Goal: Obtain resource: Download file/media

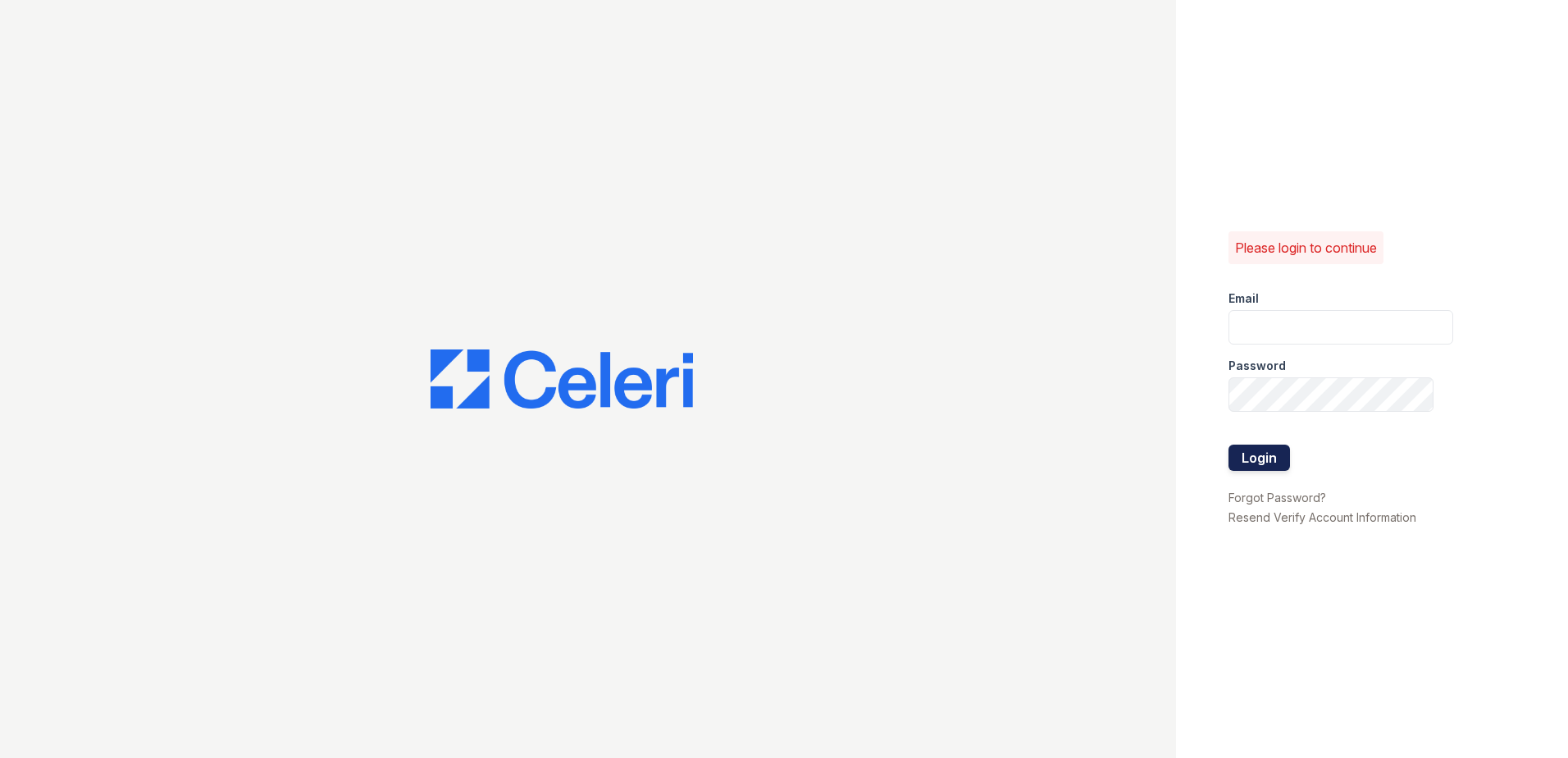
type input "theheightsatdunwoody@trinity-pm.com"
click at [1249, 457] on button "Login" at bounding box center [1259, 458] width 61 height 26
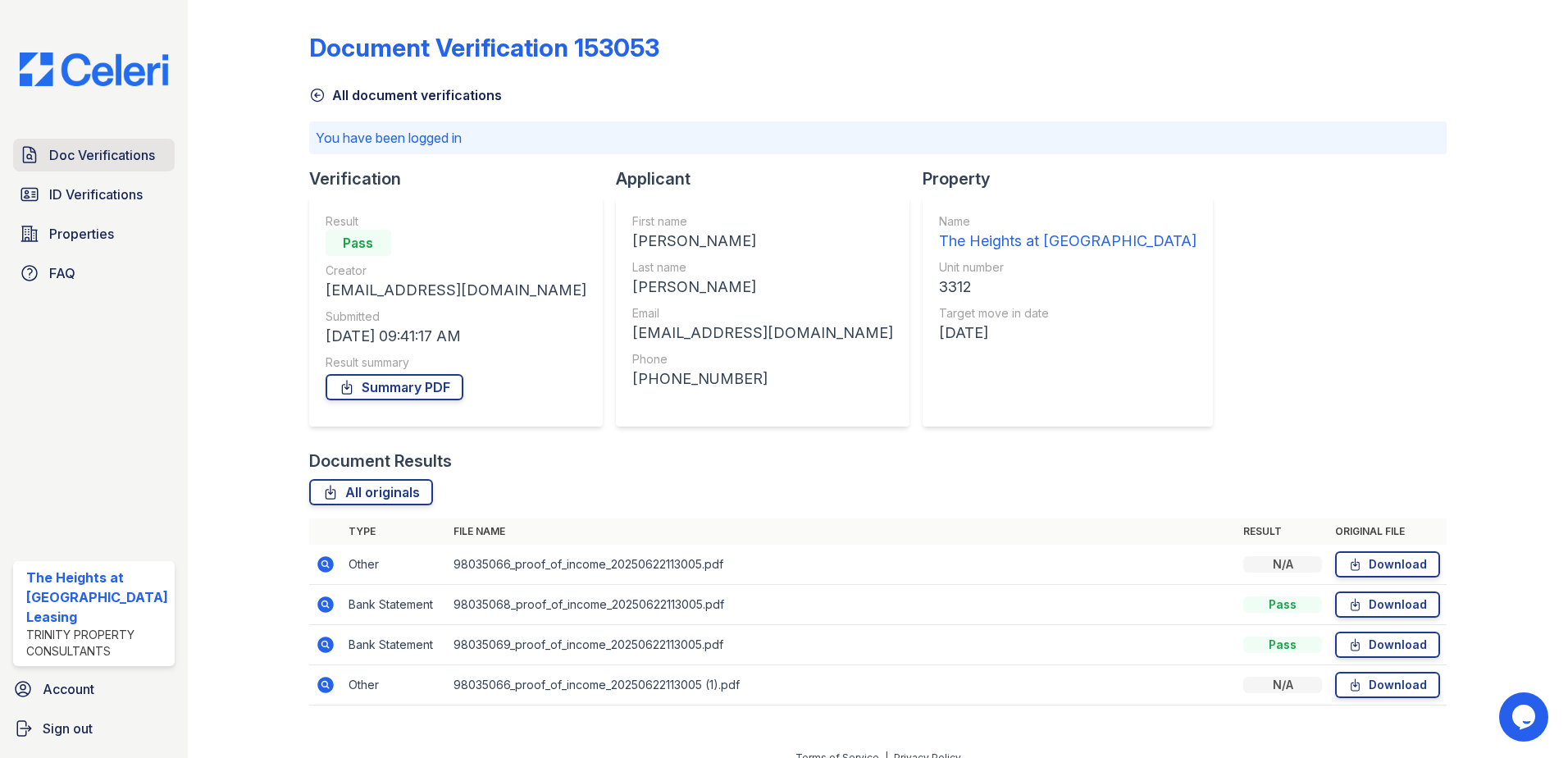
click at [99, 155] on span "Doc Verifications" at bounding box center [101, 155] width 106 height 20
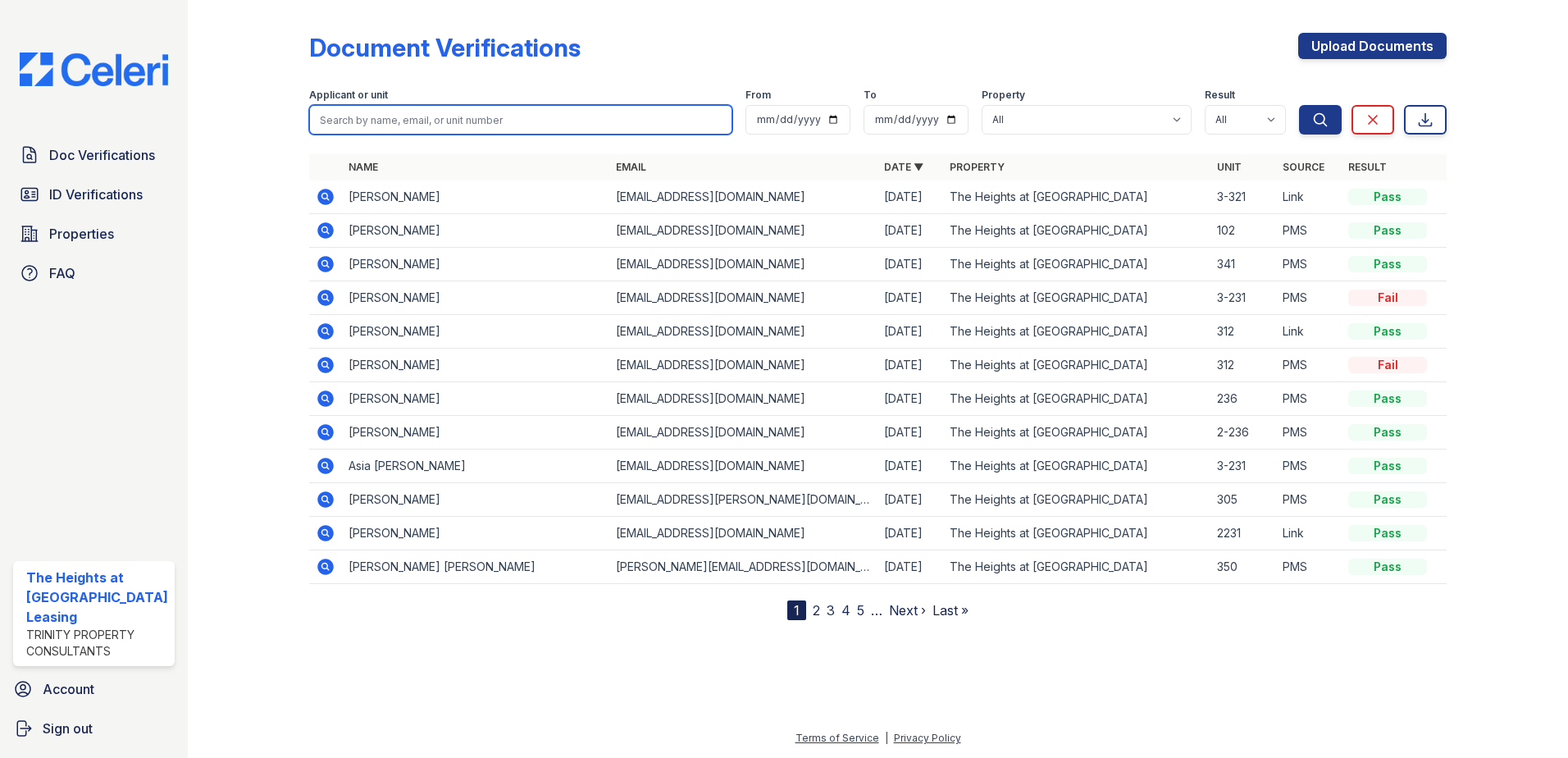
click at [419, 126] on input "search" at bounding box center [521, 120] width 424 height 30
type input "bacon"
click at [1299, 105] on button "Search" at bounding box center [1320, 120] width 43 height 30
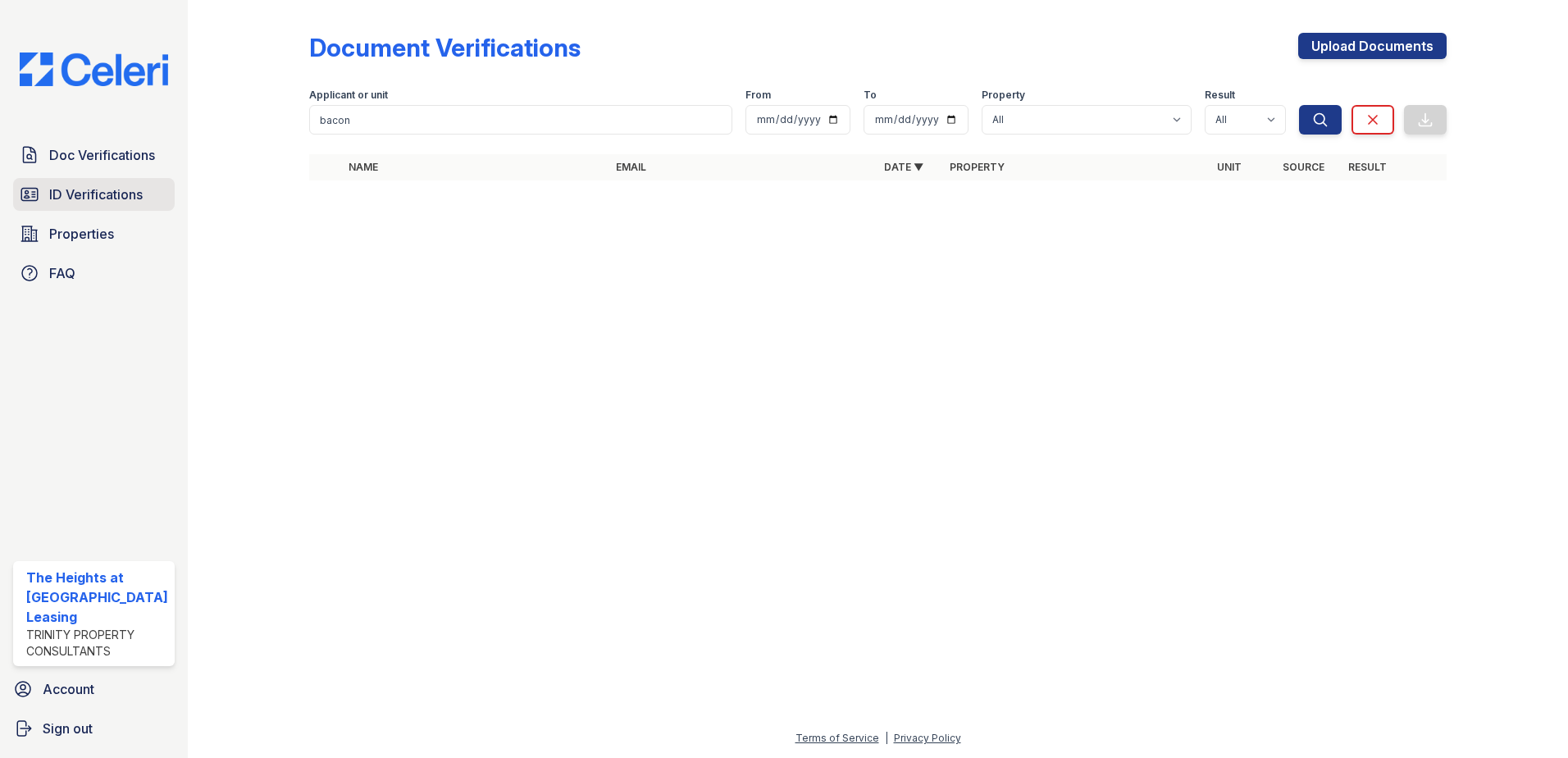
click at [112, 197] on span "ID Verifications" at bounding box center [95, 194] width 93 height 20
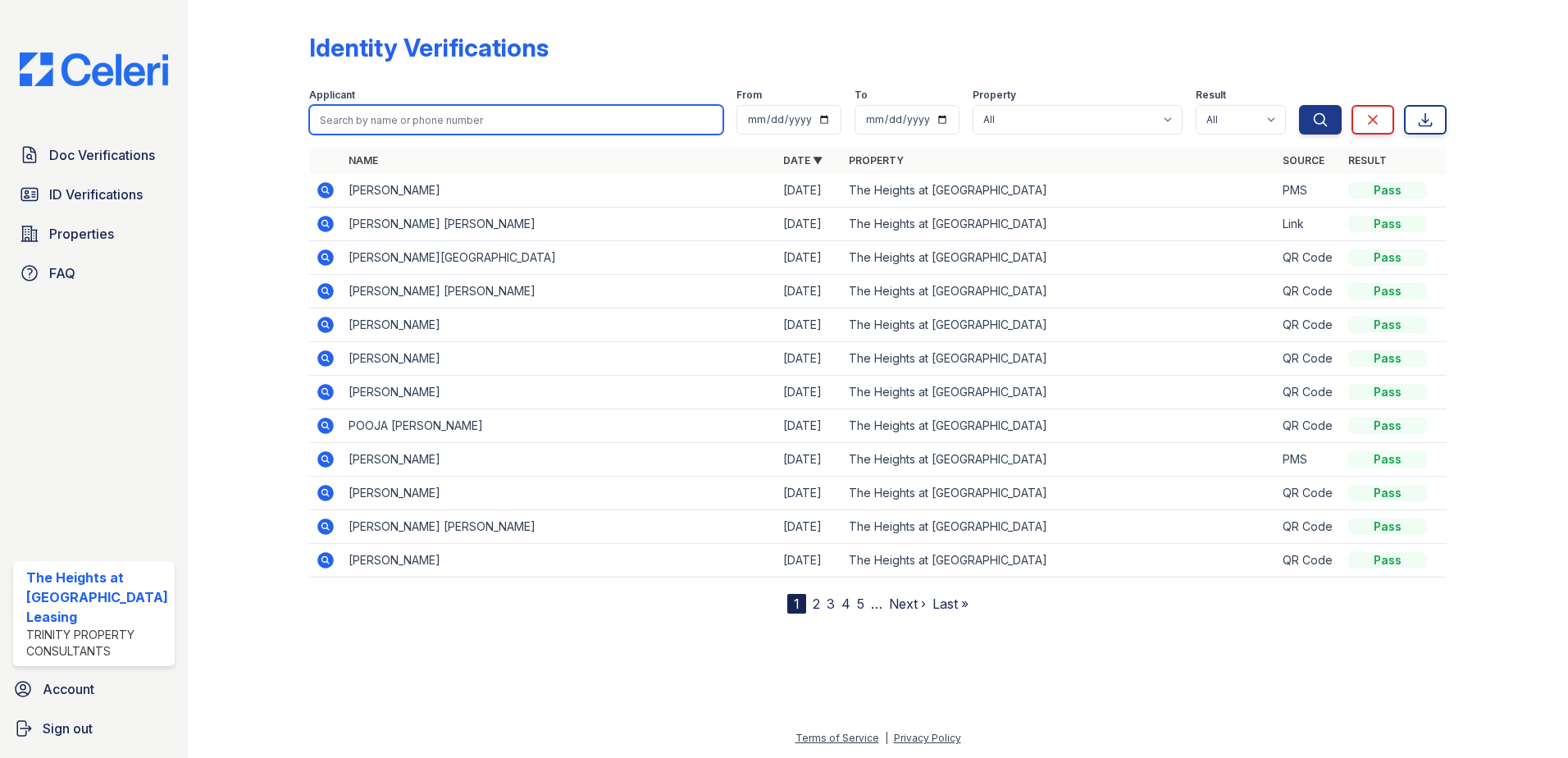
click at [338, 121] on input "search" at bounding box center [516, 120] width 415 height 30
type input "bacon"
click at [1299, 105] on button "Search" at bounding box center [1320, 120] width 43 height 30
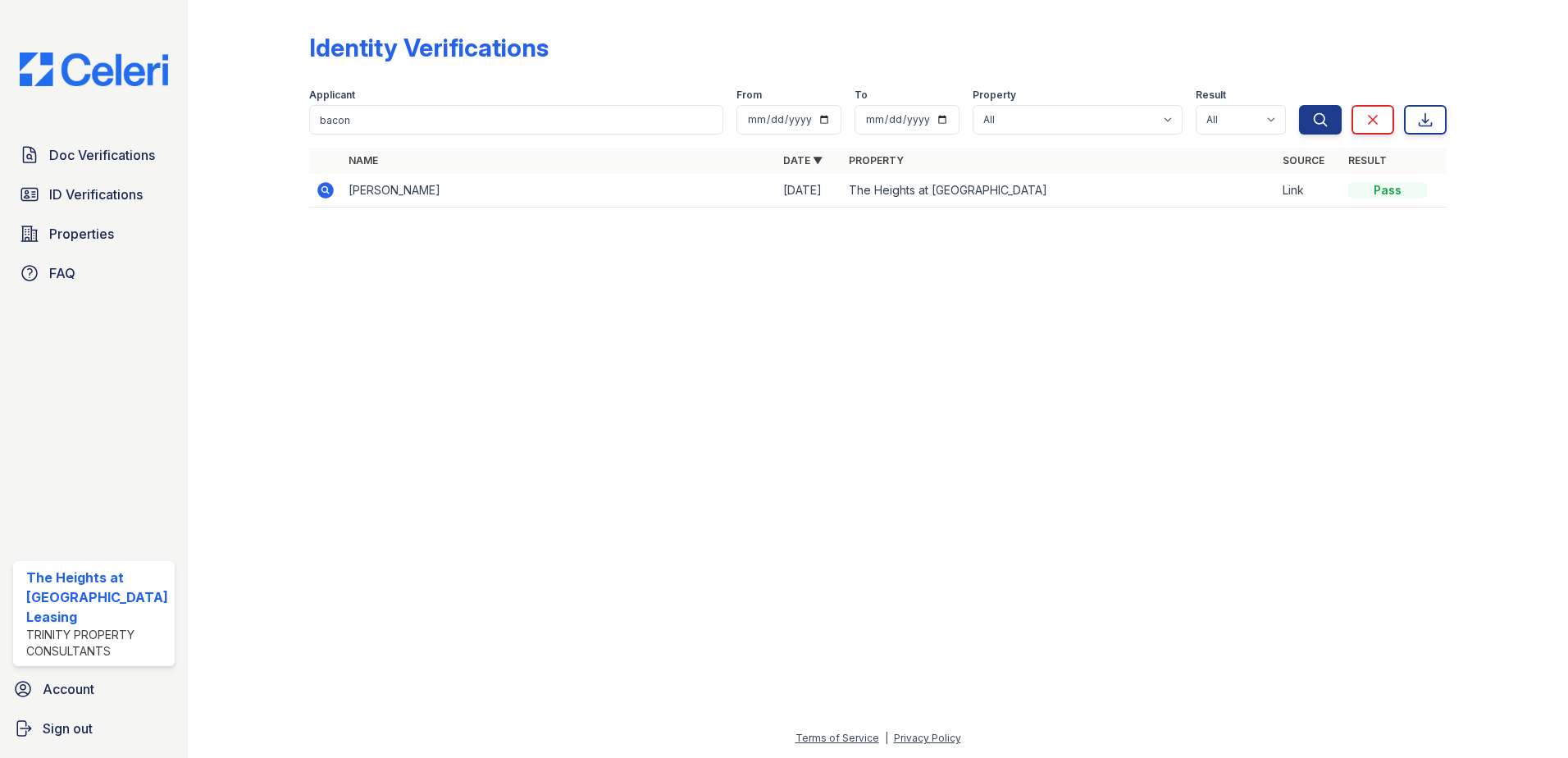
click at [327, 190] on icon at bounding box center [326, 190] width 20 height 20
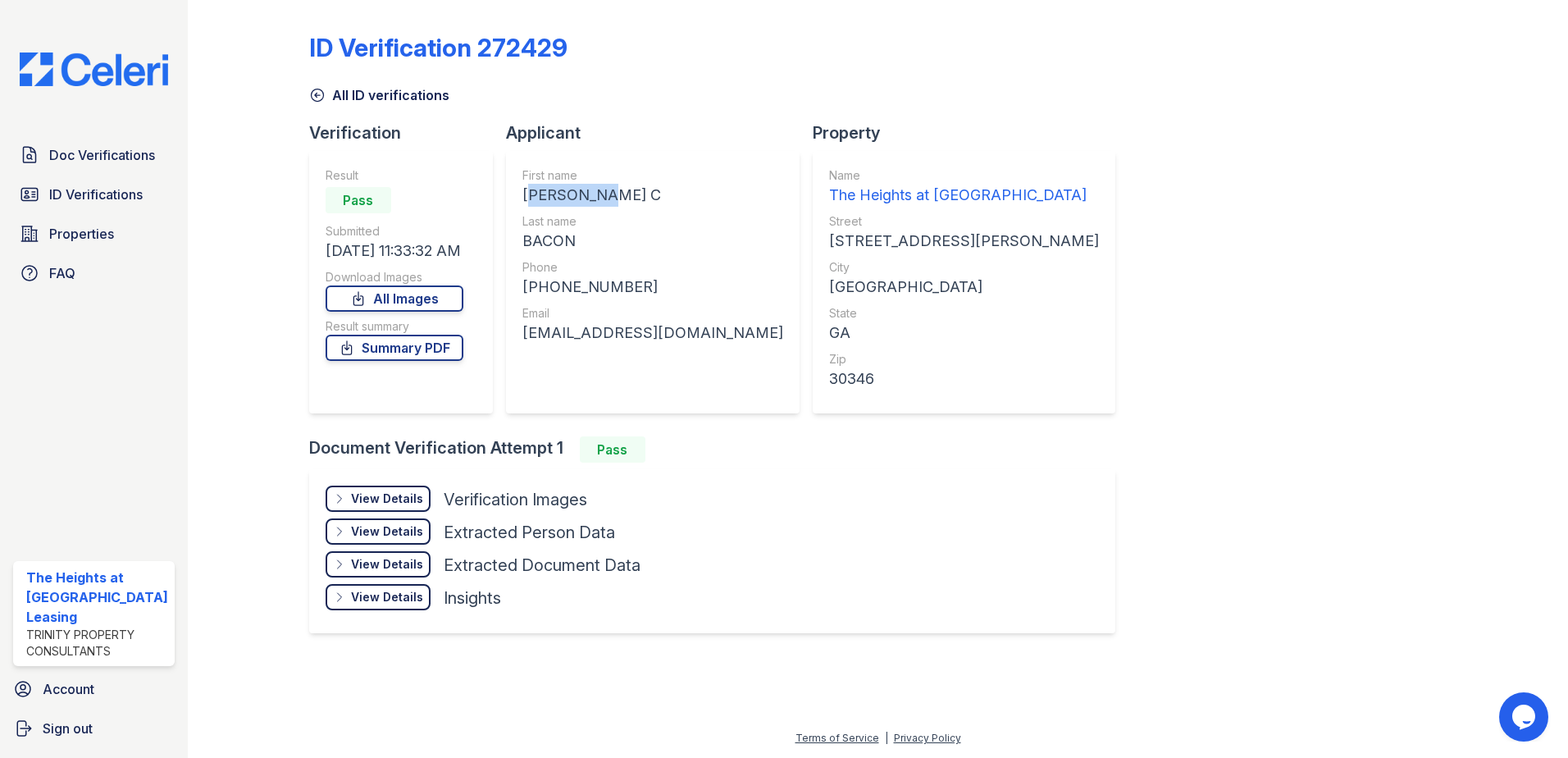
drag, startPoint x: 512, startPoint y: 193, endPoint x: 610, endPoint y: 189, distance: 98.1
click at [610, 189] on div "First name BETHANY C Last name BACON Phone +17819562596 Email bethanybacon98@gm…" at bounding box center [652, 282] width 293 height 263
drag, startPoint x: 610, startPoint y: 189, endPoint x: 579, endPoint y: 196, distance: 31.8
copy div "BETHANY C"
click at [102, 148] on span "Doc Verifications" at bounding box center [101, 155] width 106 height 20
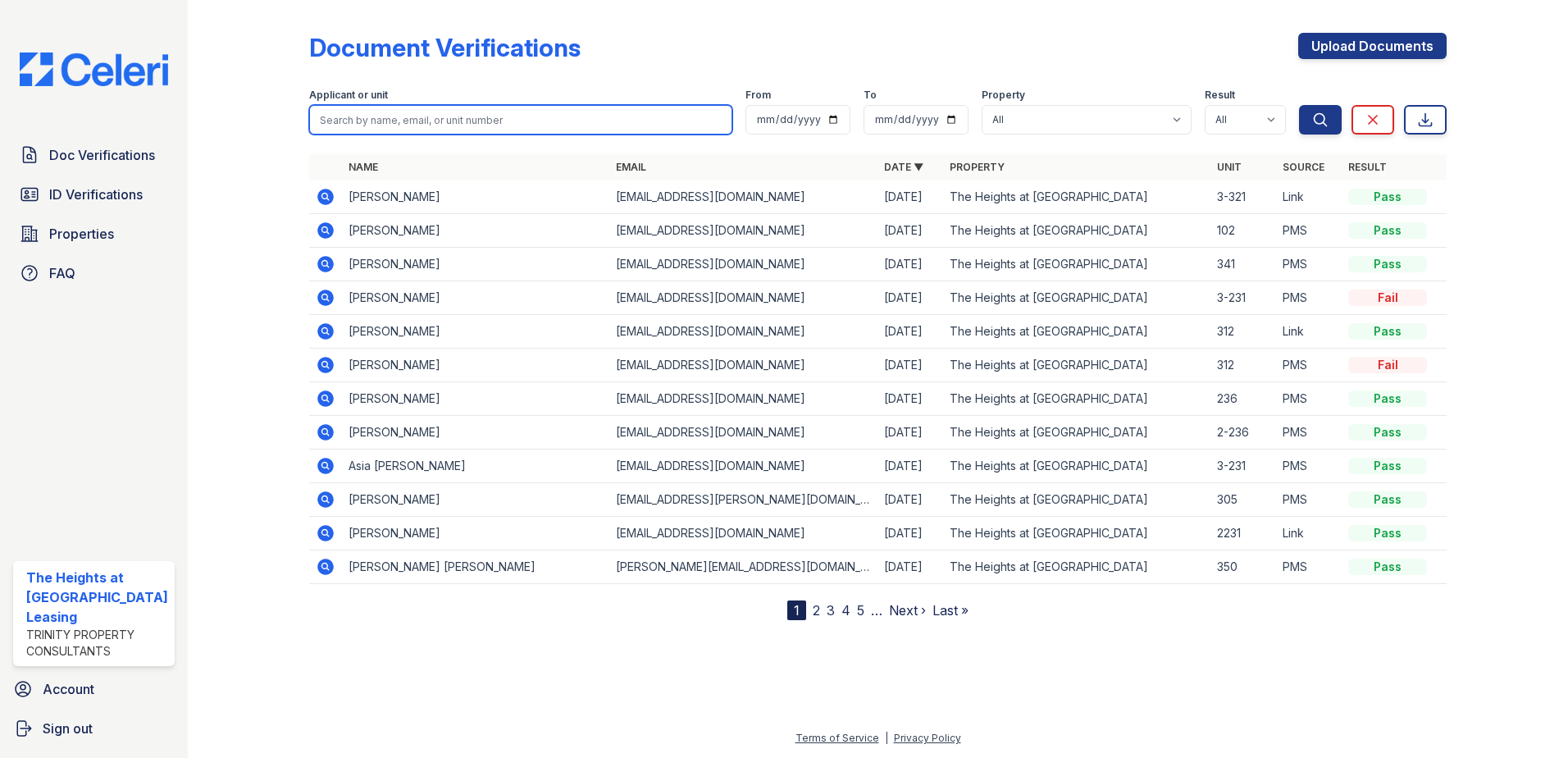
click at [364, 117] on input "search" at bounding box center [521, 120] width 424 height 30
paste input "BETHANY C"
type input "BETHANY C"
click at [1299, 105] on button "Search" at bounding box center [1320, 120] width 43 height 30
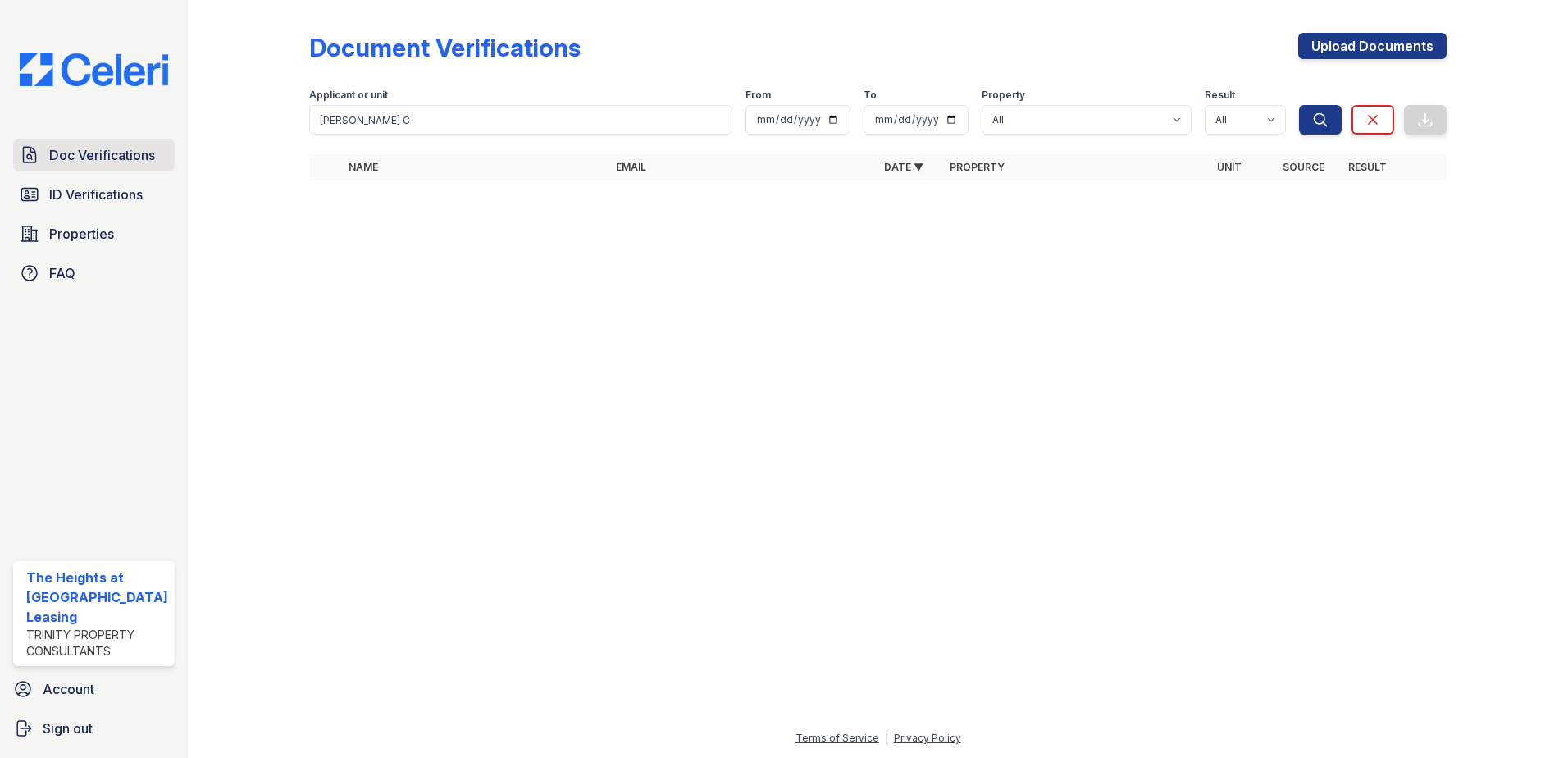
click at [99, 155] on span "Doc Verifications" at bounding box center [101, 155] width 106 height 20
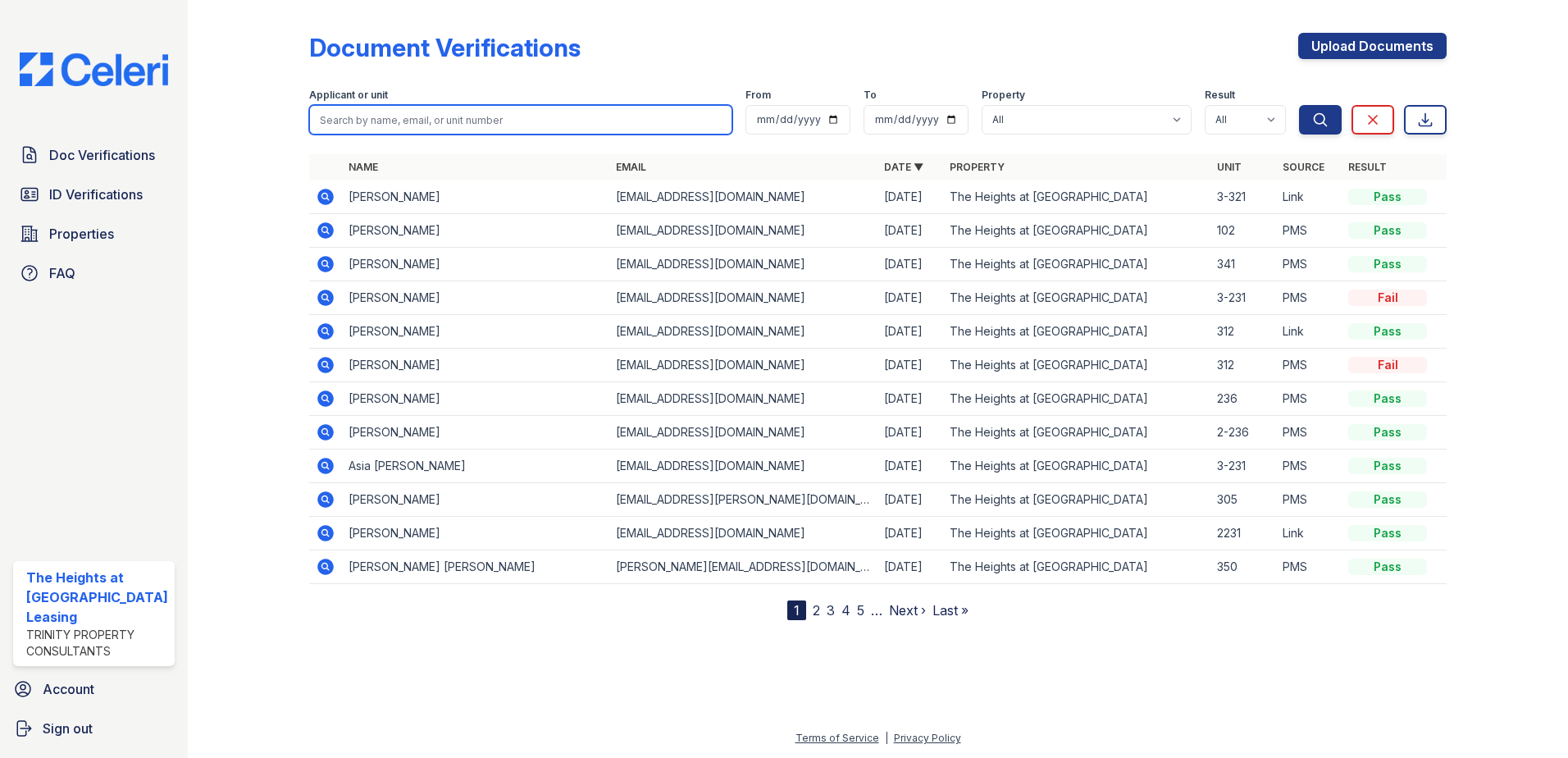
click at [334, 118] on input "search" at bounding box center [521, 120] width 424 height 30
type input "bacon"
click at [1299, 105] on button "Search" at bounding box center [1320, 120] width 43 height 30
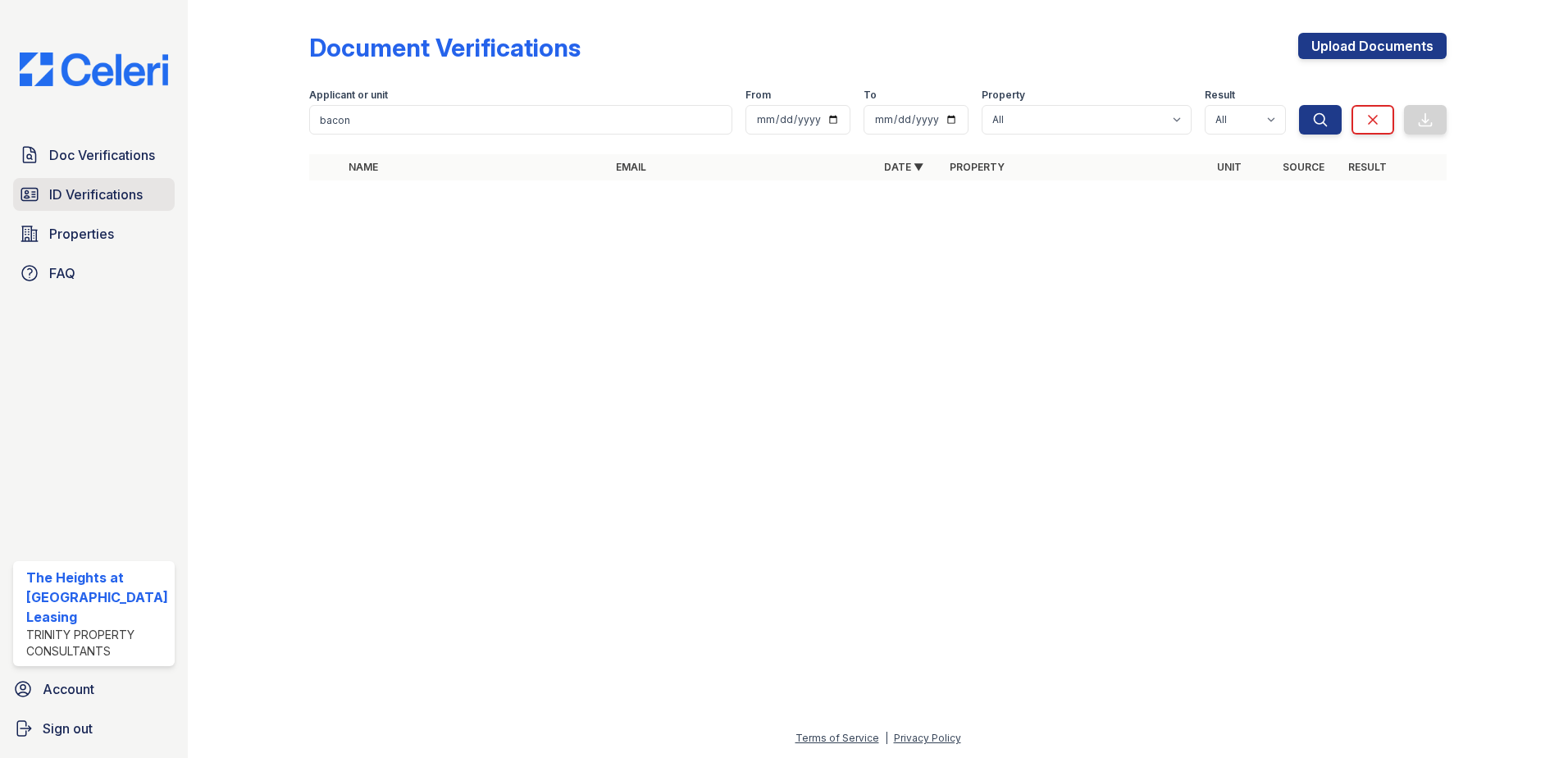
click at [112, 196] on span "ID Verifications" at bounding box center [95, 194] width 93 height 20
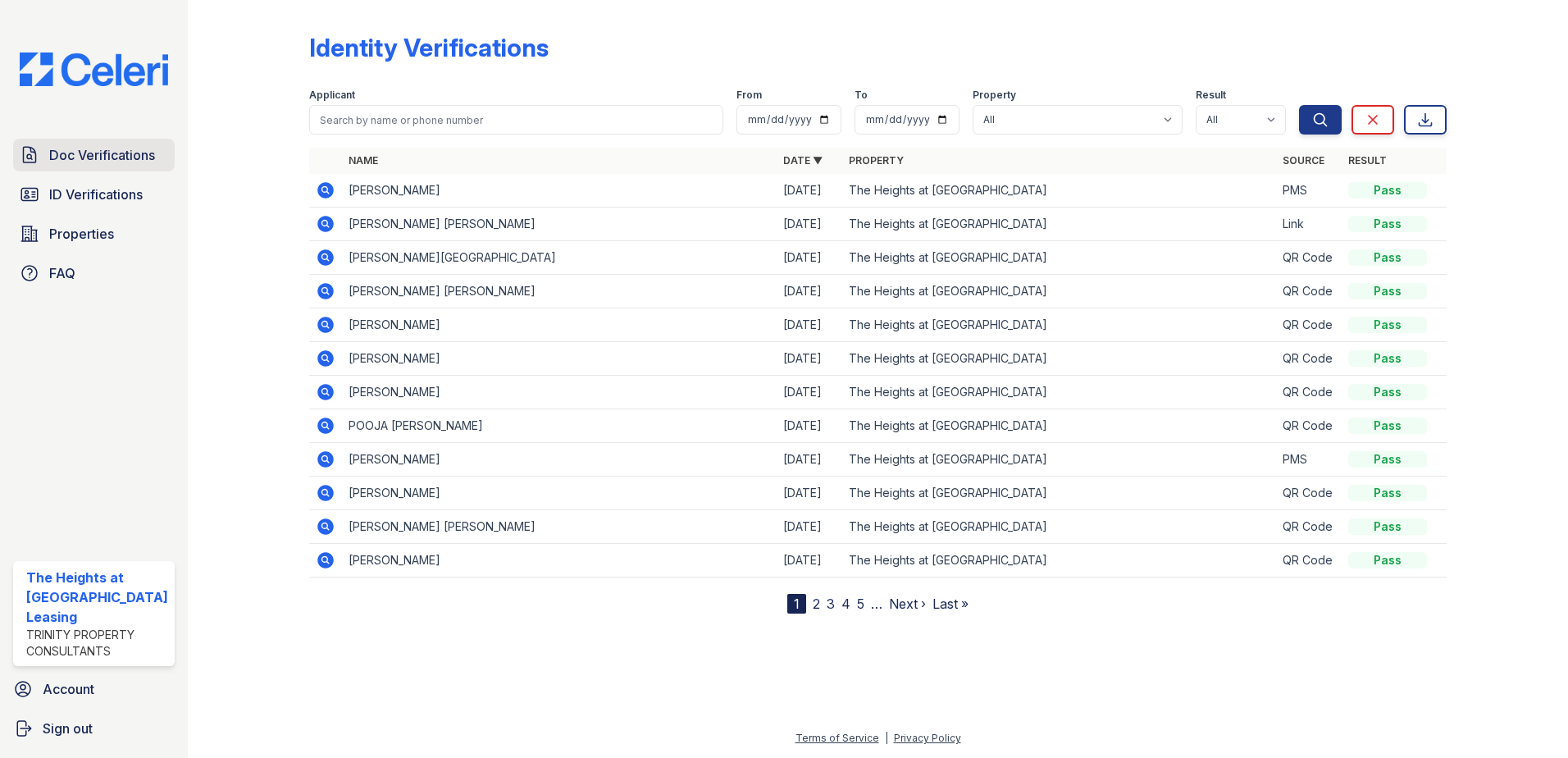
click at [63, 155] on span "Doc Verifications" at bounding box center [101, 155] width 106 height 20
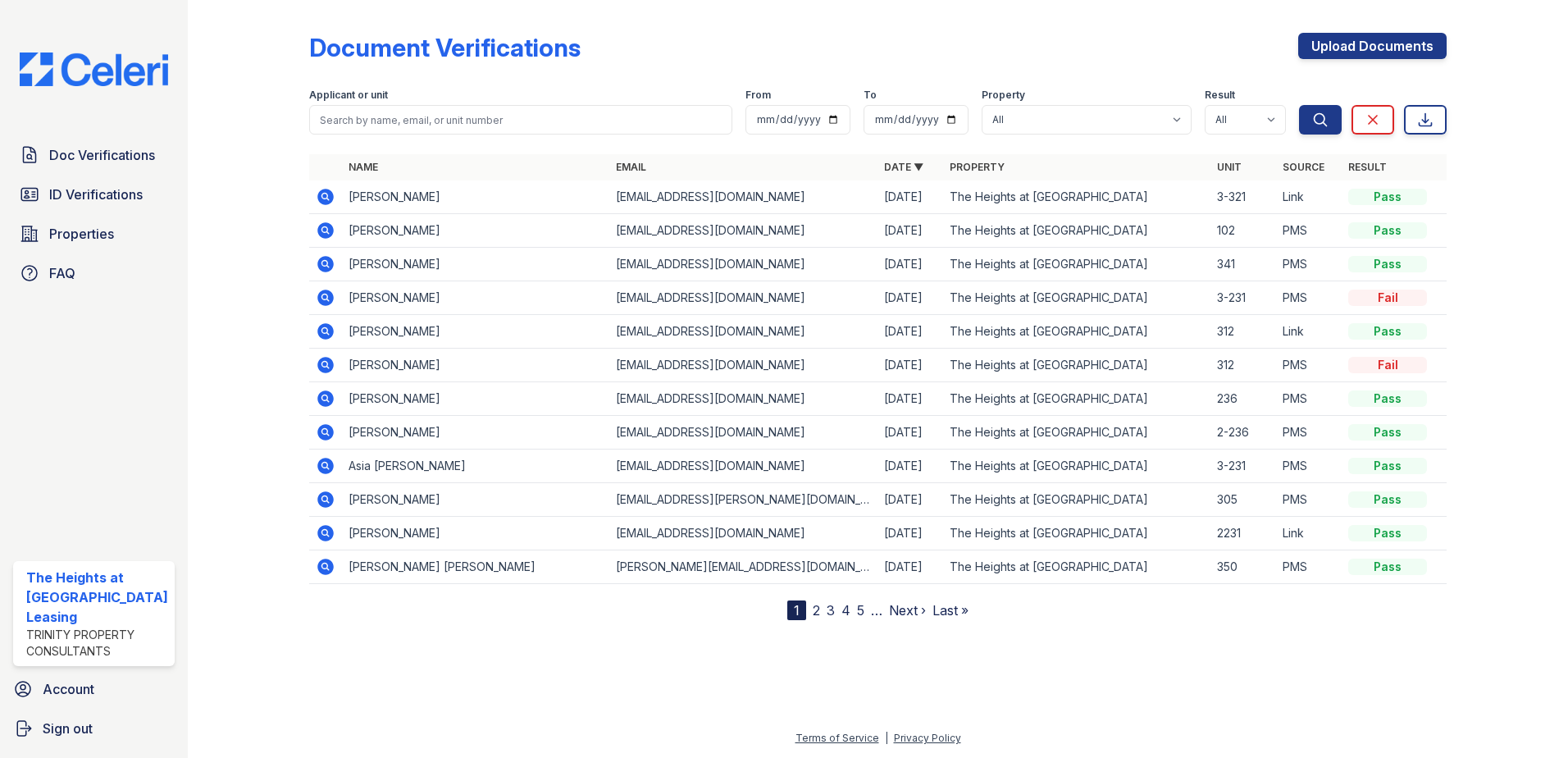
click at [328, 261] on icon at bounding box center [325, 264] width 17 height 17
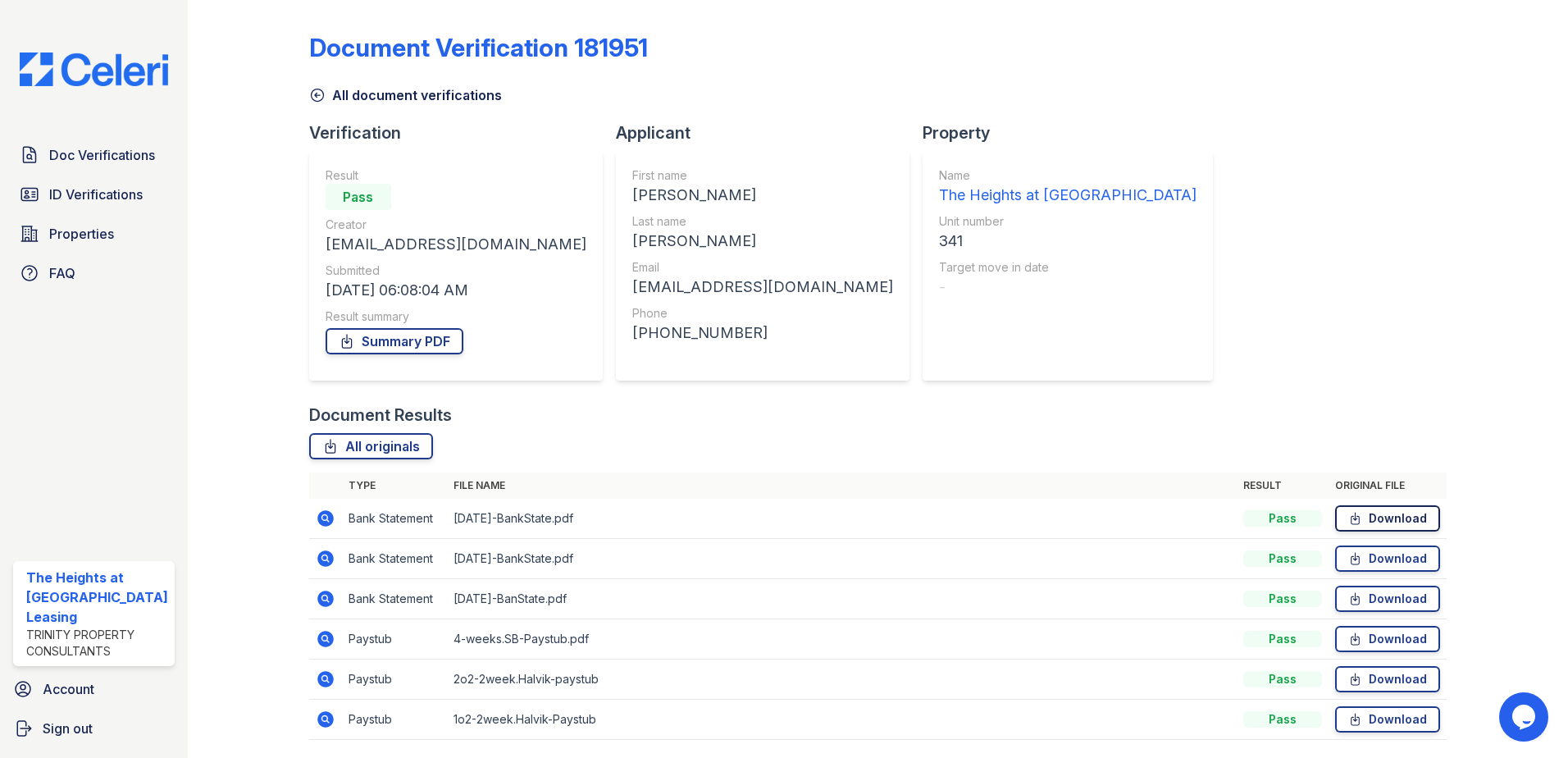
click at [1410, 524] on link "Download" at bounding box center [1387, 518] width 105 height 26
drag, startPoint x: 1395, startPoint y: 548, endPoint x: 1403, endPoint y: 579, distance: 32.0
click at [1395, 548] on link "Download" at bounding box center [1387, 558] width 105 height 26
click at [1405, 589] on link "Download" at bounding box center [1387, 599] width 105 height 26
click at [1406, 637] on link "Download" at bounding box center [1387, 639] width 105 height 26
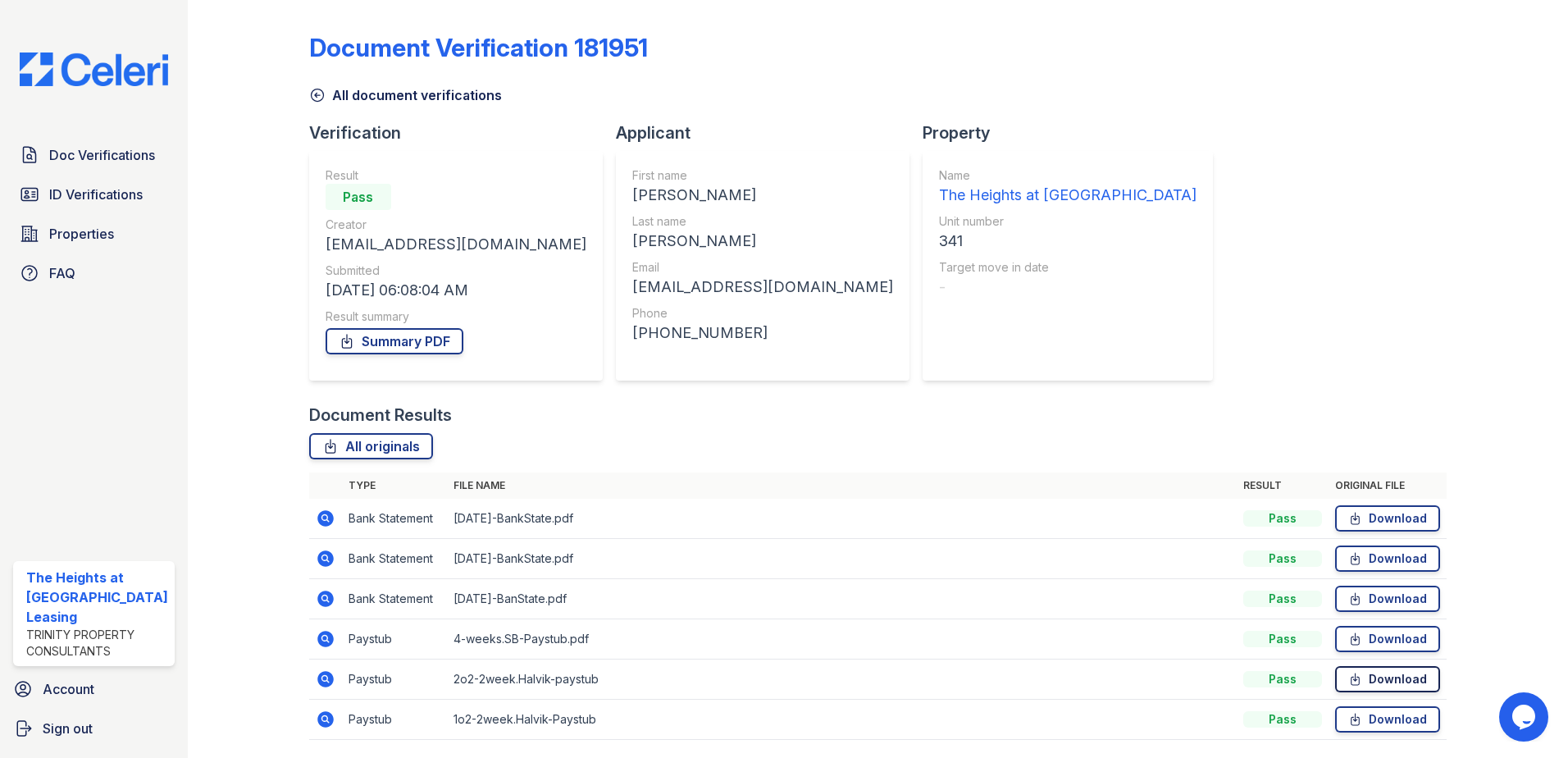
click at [1408, 691] on link "Download" at bounding box center [1387, 679] width 105 height 26
drag, startPoint x: 1408, startPoint y: 720, endPoint x: 1400, endPoint y: 637, distance: 83.4
click at [1408, 720] on link "Download" at bounding box center [1387, 720] width 105 height 26
click at [79, 203] on span "ID Verifications" at bounding box center [95, 194] width 93 height 20
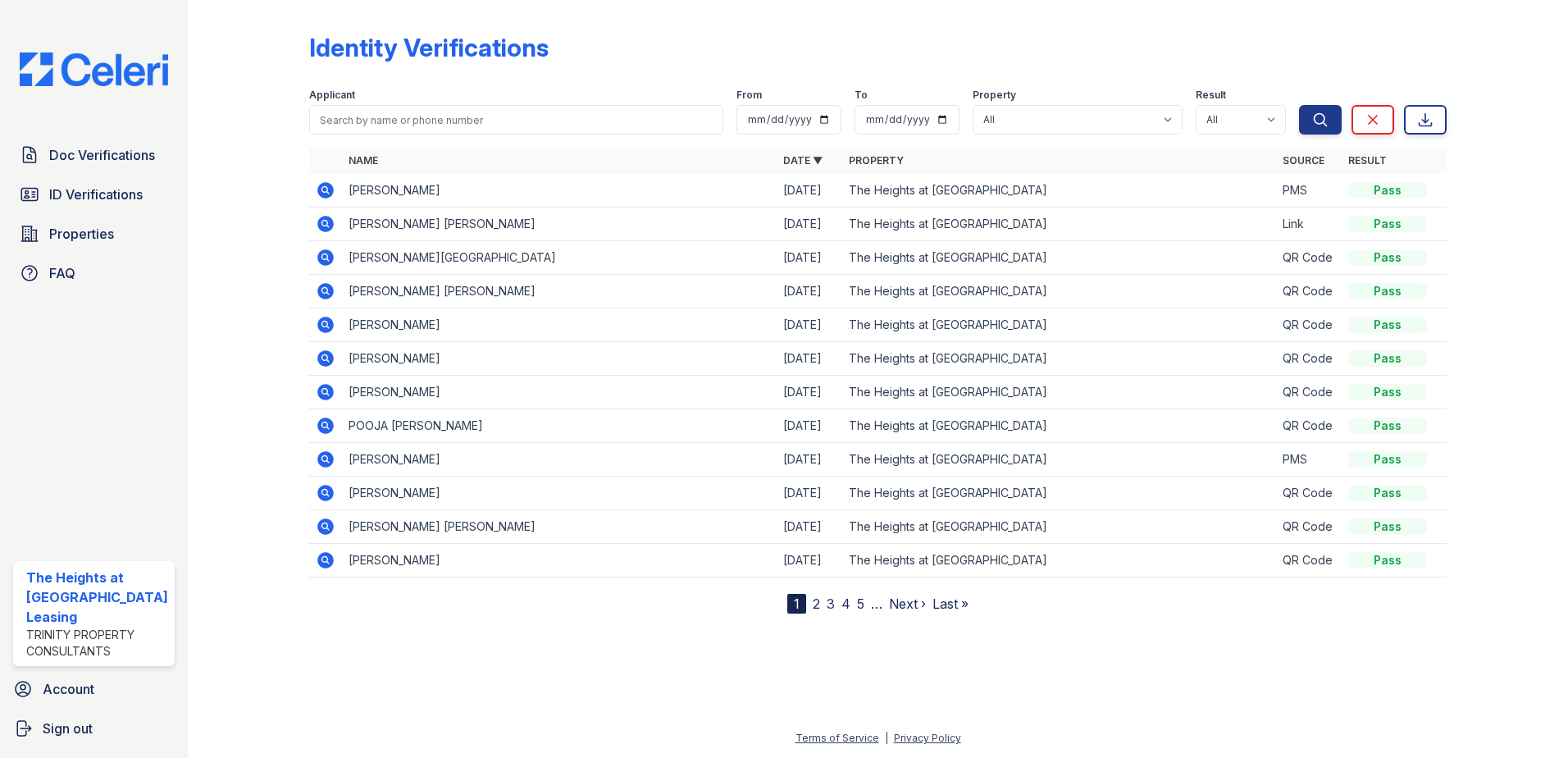
click at [317, 255] on icon at bounding box center [325, 257] width 17 height 17
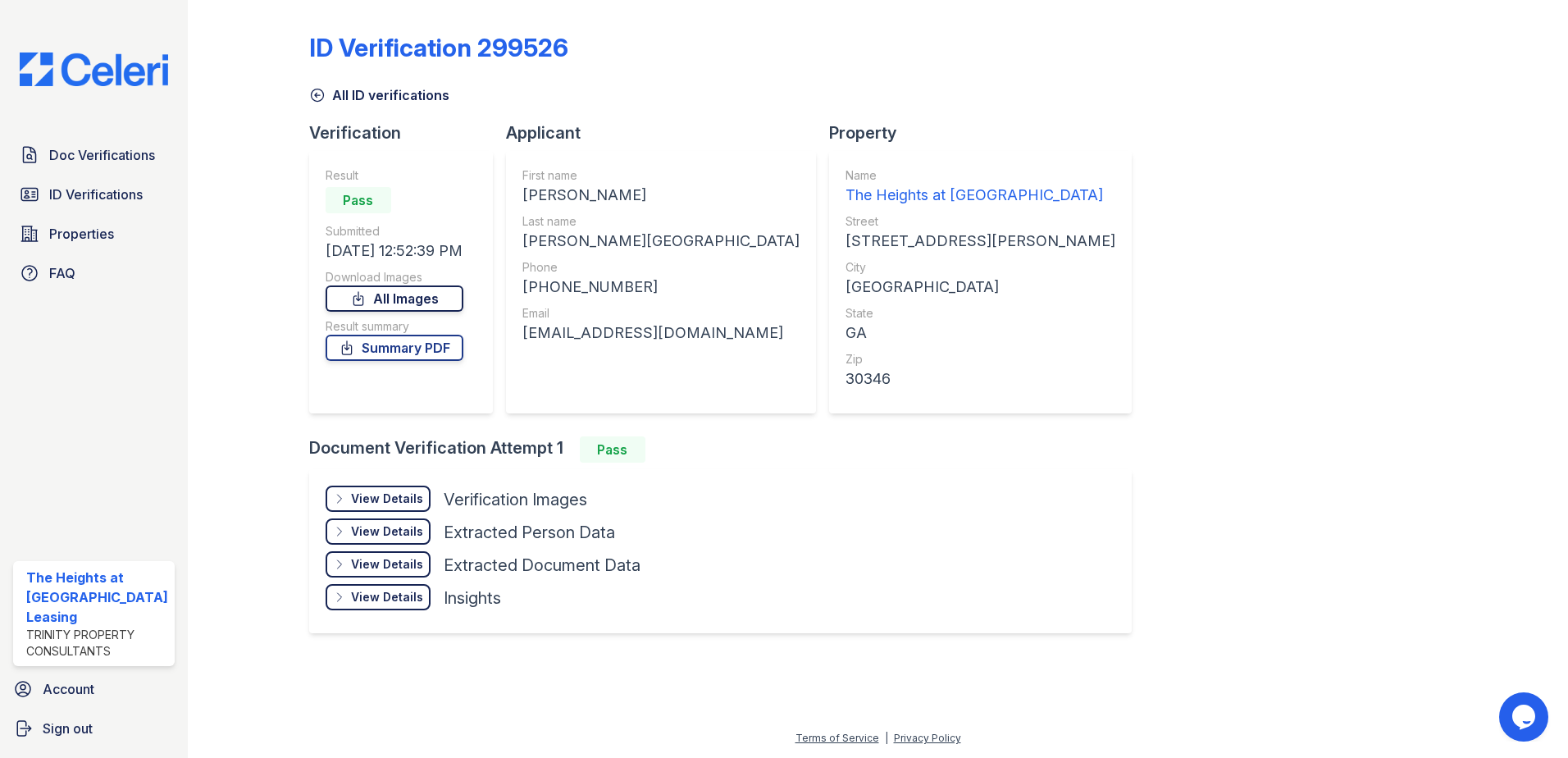
click at [410, 298] on link "All Images" at bounding box center [395, 299] width 138 height 26
click at [79, 153] on span "Doc Verifications" at bounding box center [101, 155] width 106 height 20
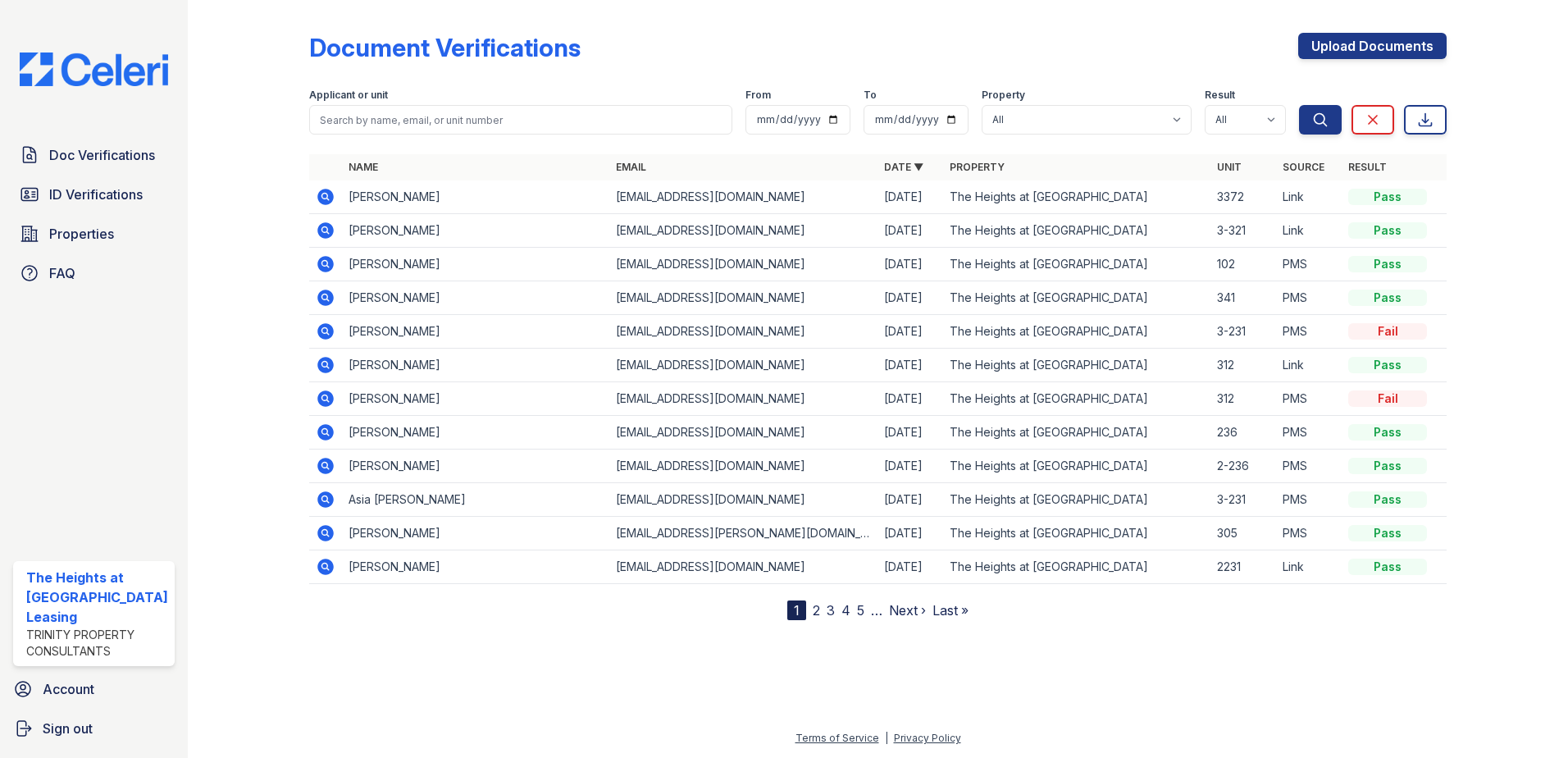
click at [329, 231] on icon at bounding box center [325, 230] width 17 height 17
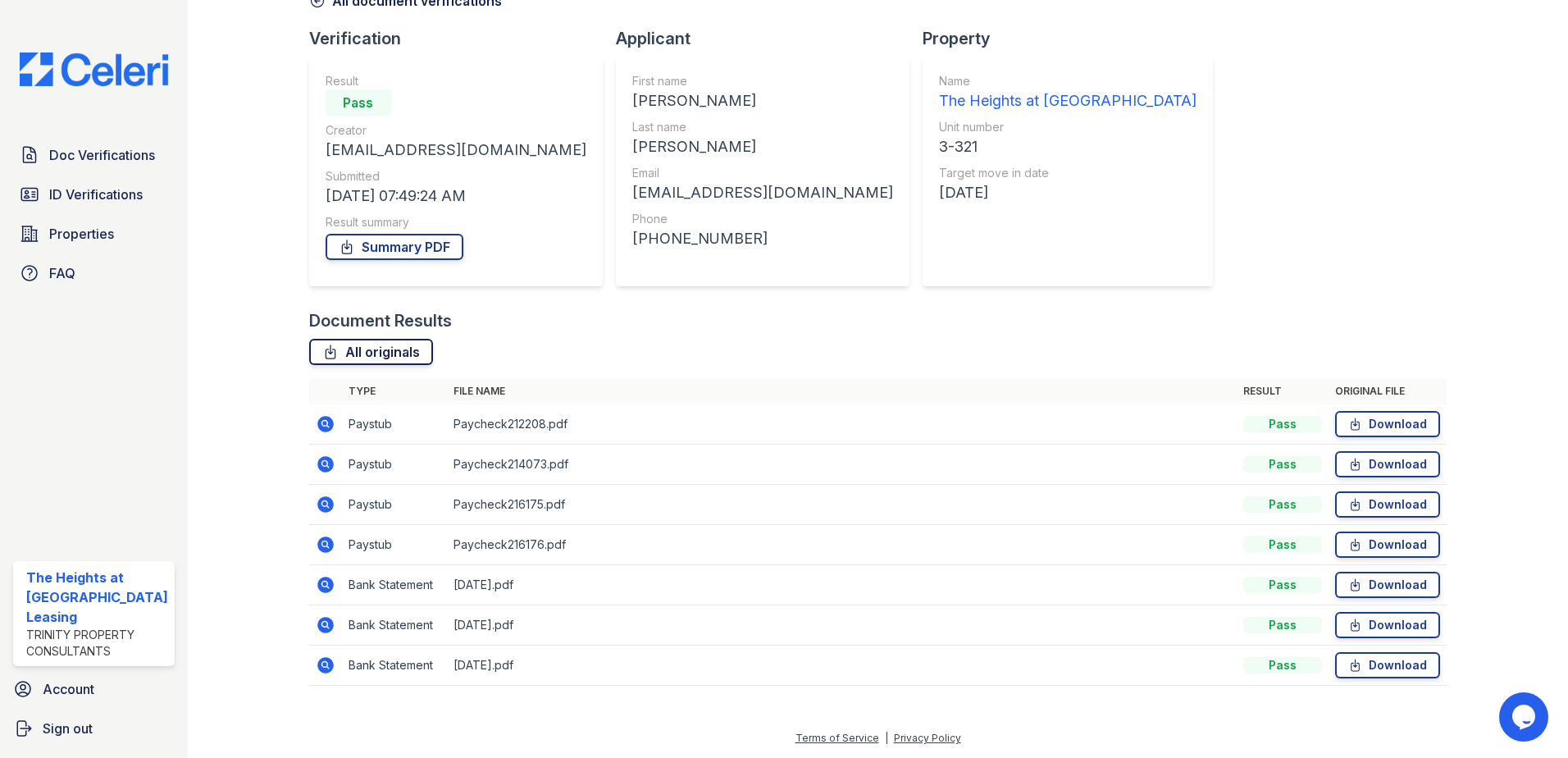
click at [391, 354] on link "All originals" at bounding box center [371, 352] width 124 height 26
click at [1180, 174] on div "Document Verification 182216 All document verifications Verification Result Pas…" at bounding box center [877, 307] width 1138 height 789
